Goal: Task Accomplishment & Management: Manage account settings

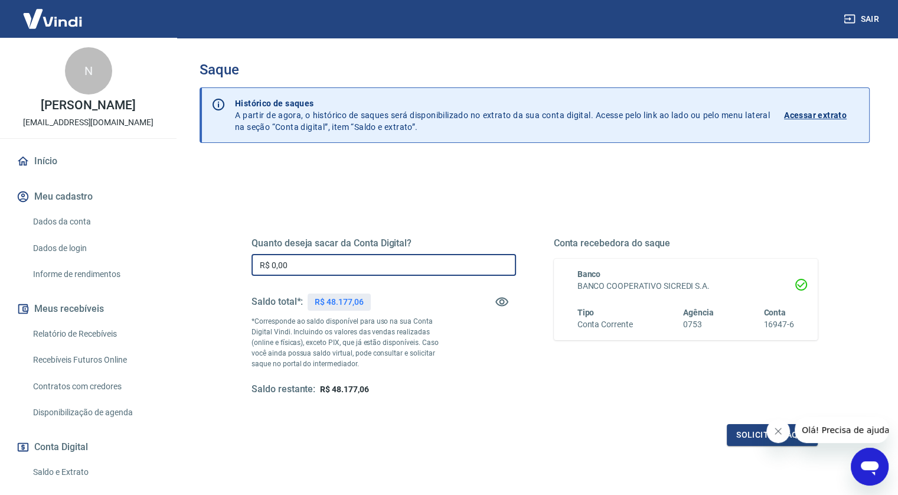
click at [424, 257] on input "R$ 0,00" at bounding box center [383, 265] width 264 height 22
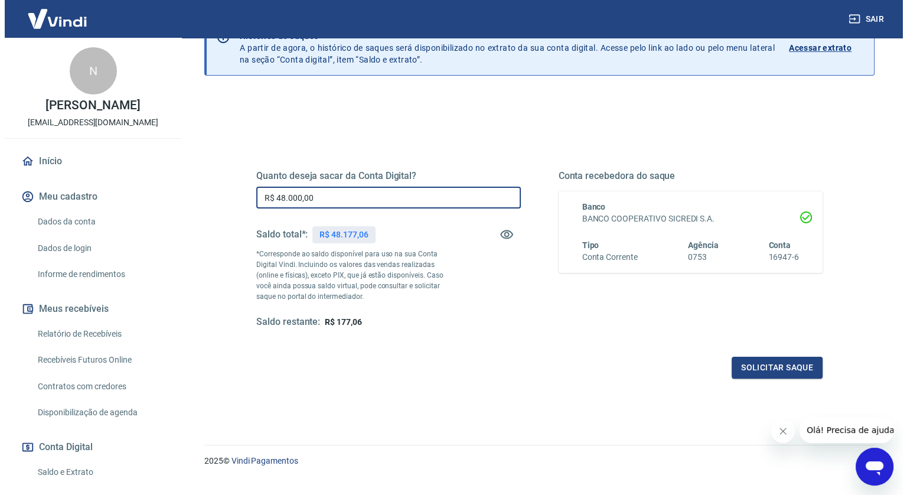
scroll to position [88, 0]
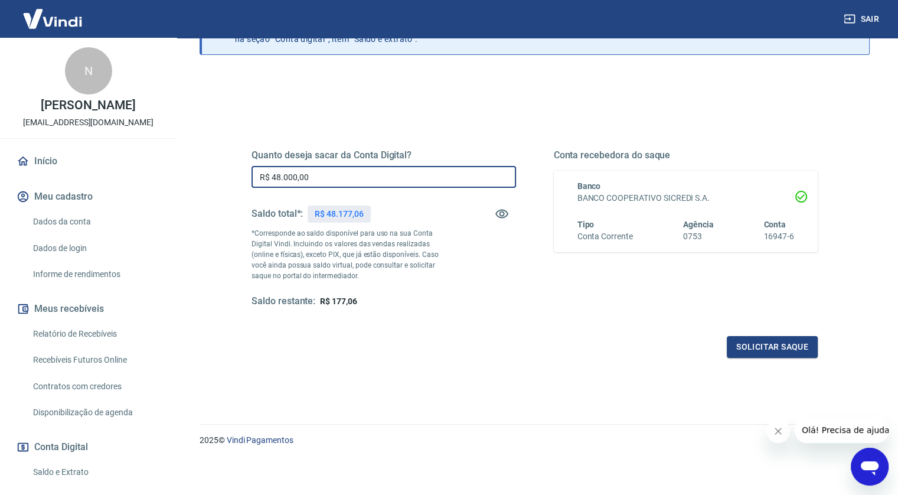
type input "R$ 48.000,00"
click at [777, 365] on div "Quanto deseja sacar da Conta Digital? R$ 48.000,00 ​ Saldo total*: R$ 48.177,06…" at bounding box center [534, 234] width 594 height 274
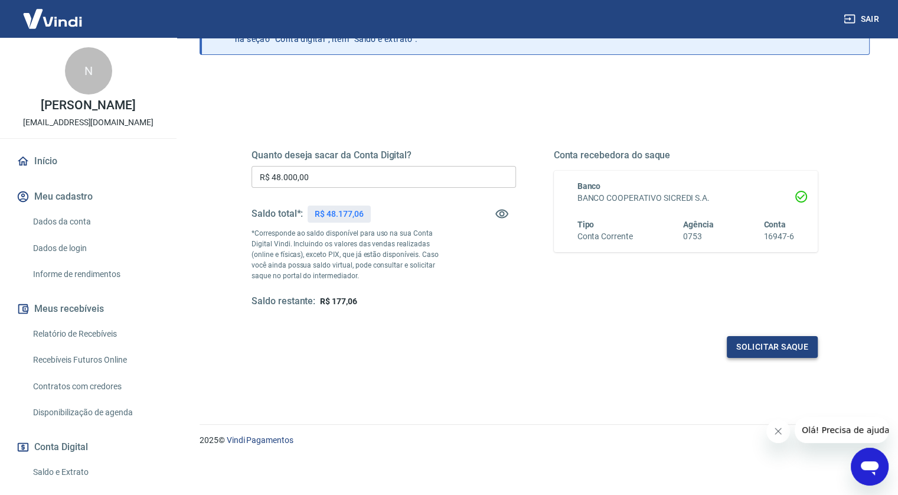
click at [773, 353] on button "Solicitar saque" at bounding box center [772, 347] width 91 height 22
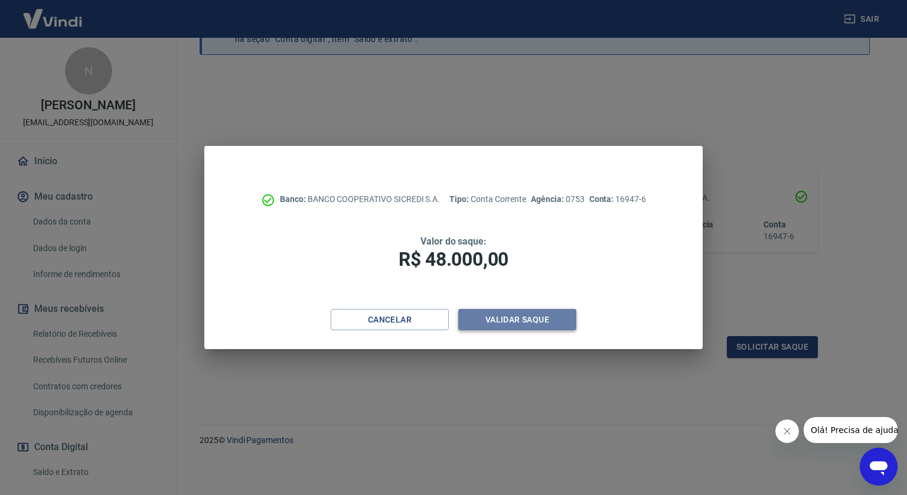
click at [528, 309] on button "Validar saque" at bounding box center [517, 320] width 118 height 22
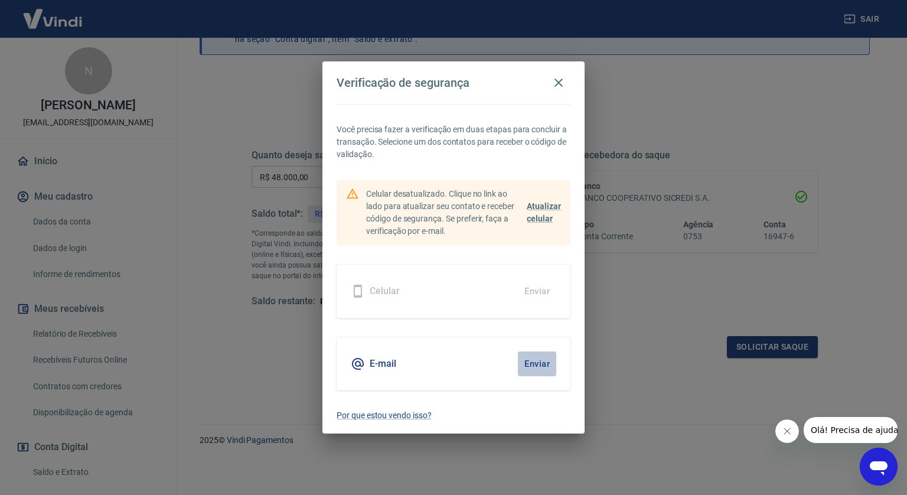
click at [529, 362] on button "Enviar" at bounding box center [537, 363] width 38 height 25
click at [539, 364] on button "Enviar" at bounding box center [537, 363] width 38 height 25
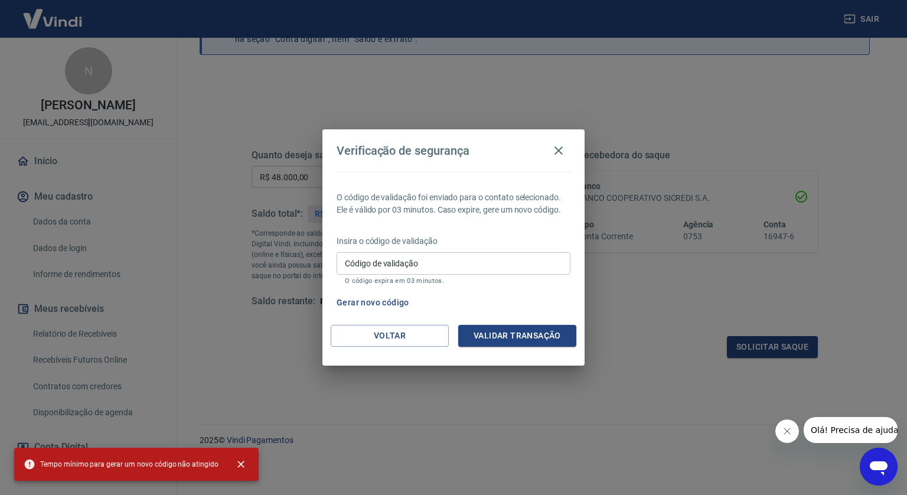
click at [398, 263] on input "Código de validação" at bounding box center [453, 263] width 234 height 22
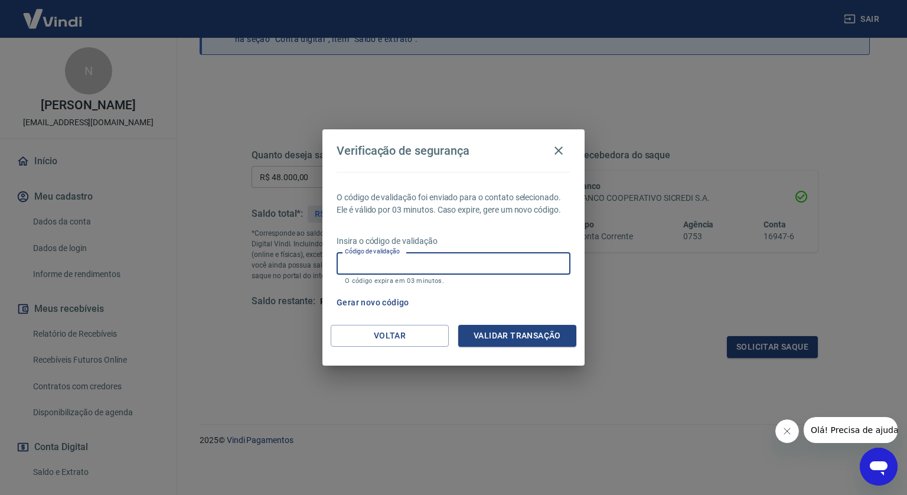
paste input "218836"
type input "218836"
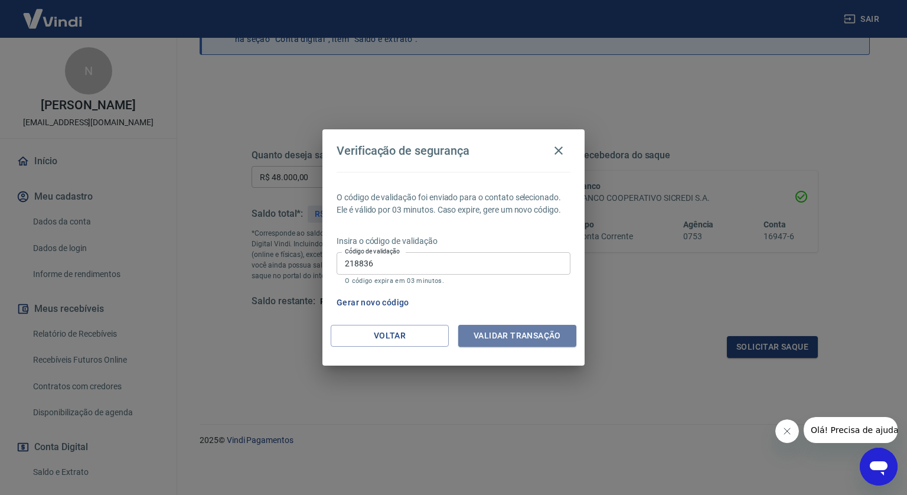
click at [491, 333] on button "Validar transação" at bounding box center [517, 336] width 118 height 22
